Goal: Information Seeking & Learning: Learn about a topic

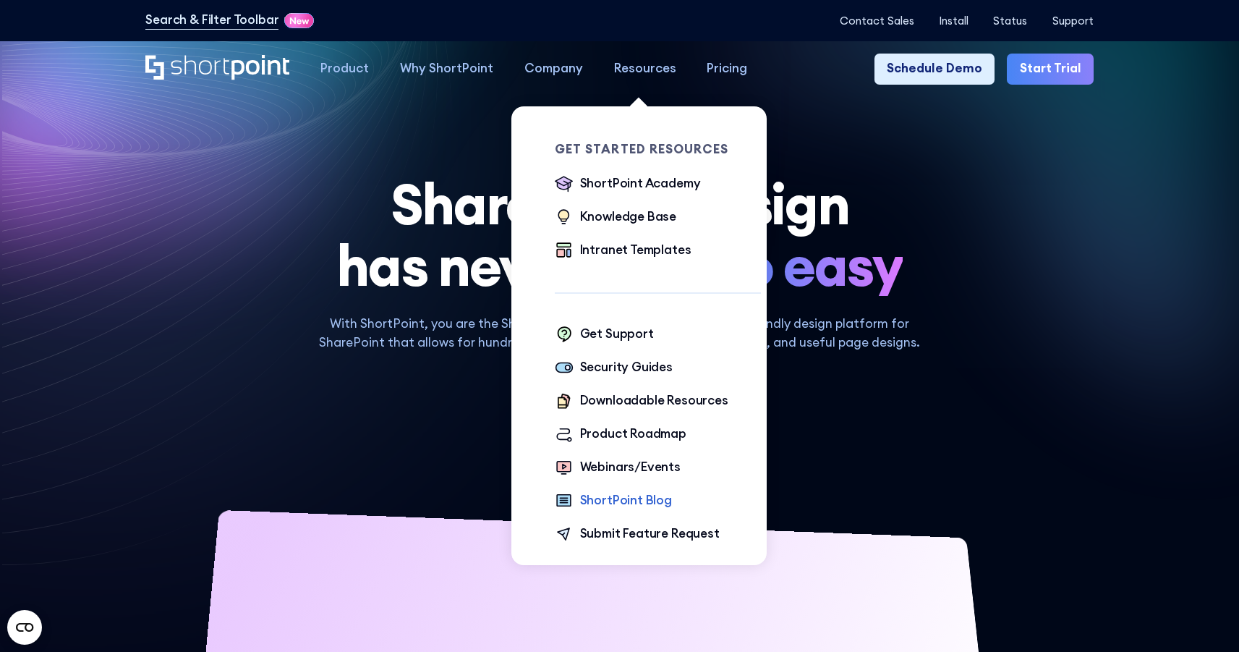
click at [620, 496] on div "ShortPoint Blog" at bounding box center [626, 500] width 92 height 19
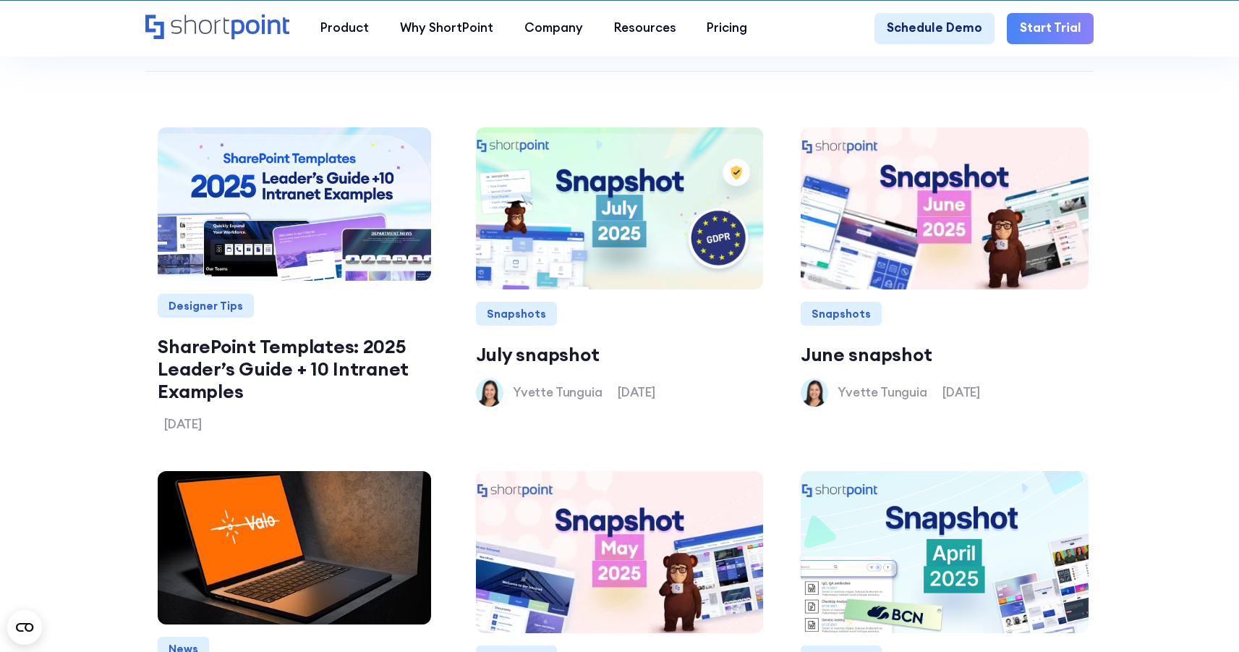
scroll to position [1456, 0]
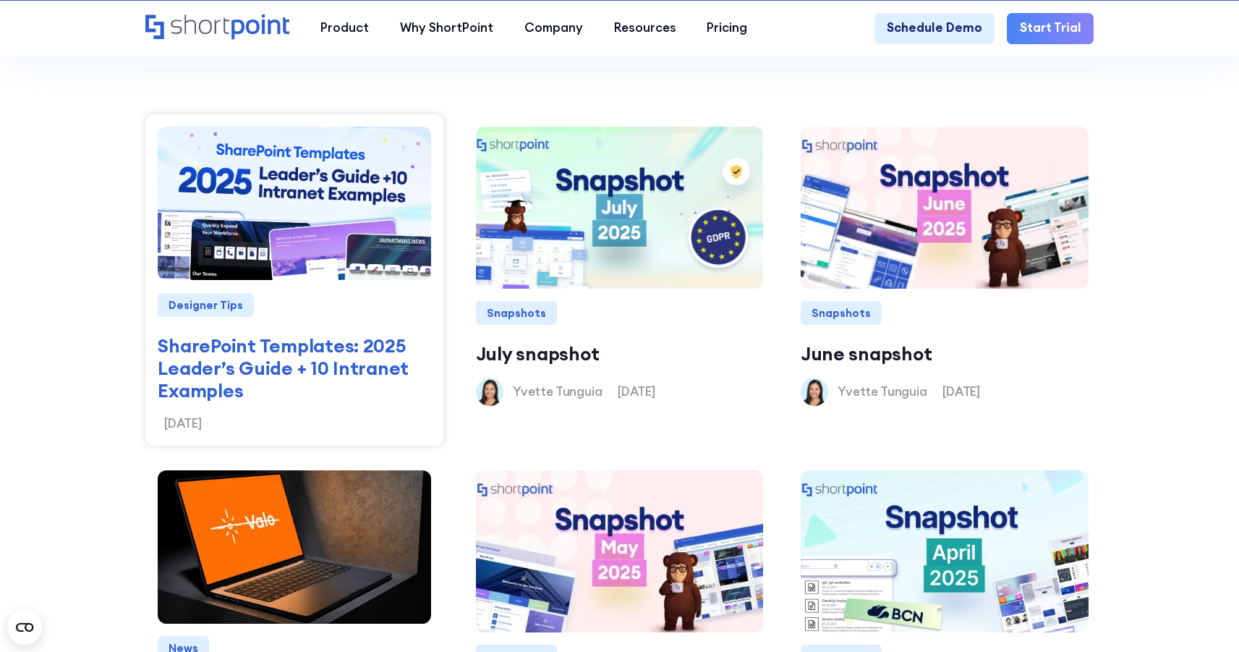
click at [303, 261] on img at bounding box center [294, 203] width 313 height 184
